Goal: Task Accomplishment & Management: Manage account settings

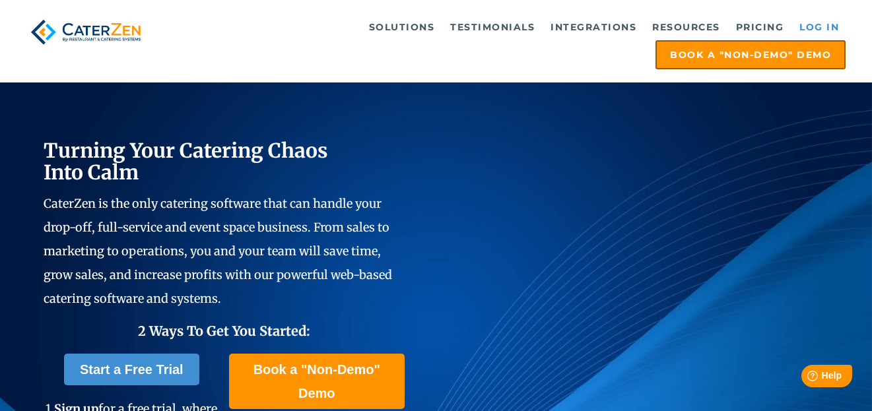
click at [824, 22] on link "Log in" at bounding box center [819, 27] width 53 height 26
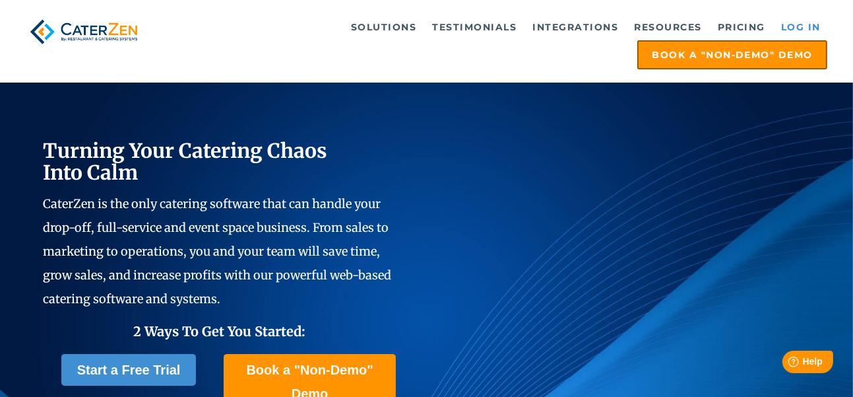
click at [804, 30] on link "Log in" at bounding box center [801, 27] width 53 height 26
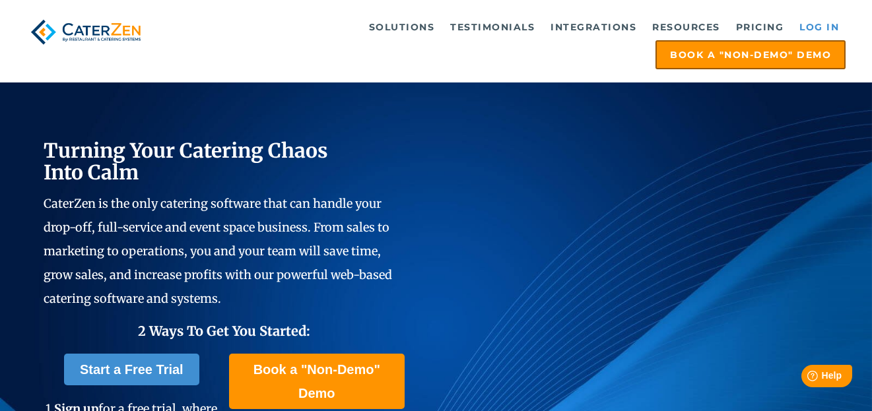
click at [825, 30] on link "Log in" at bounding box center [819, 27] width 53 height 26
